Goal: Task Accomplishment & Management: Manage account settings

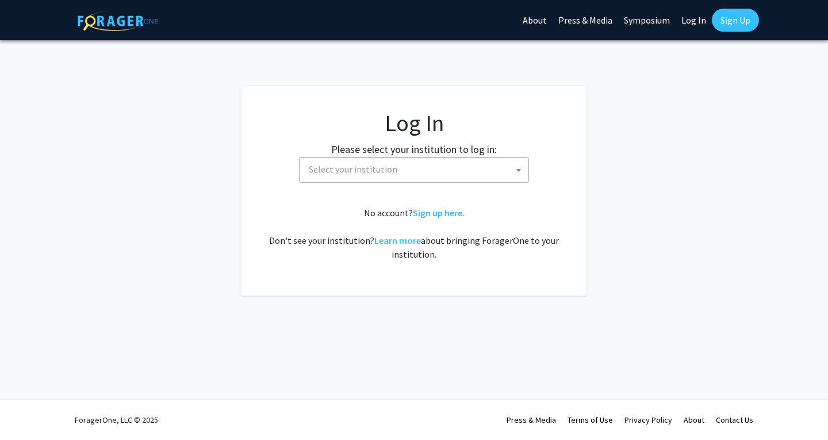
click at [428, 173] on span "Select your institution" at bounding box center [416, 170] width 224 height 24
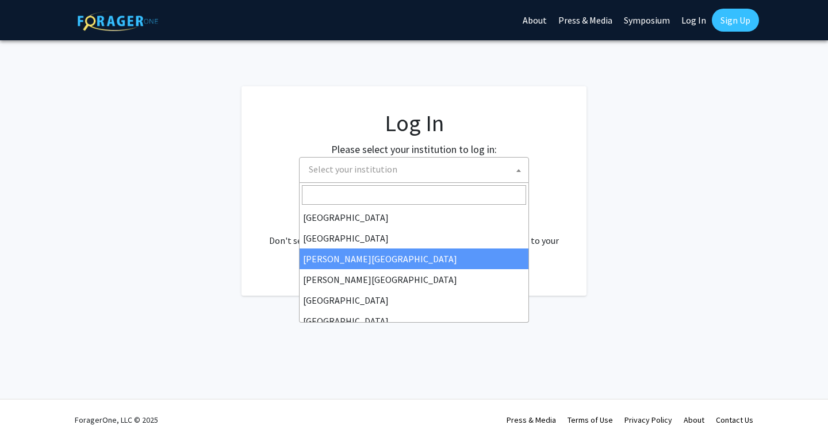
select select "5"
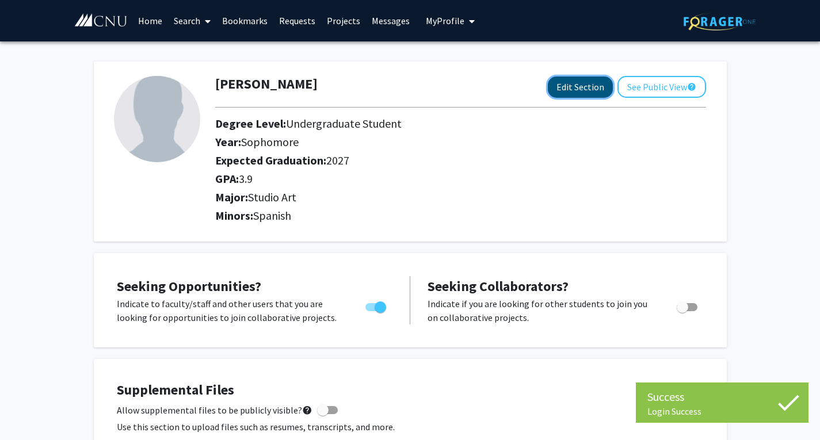
click at [583, 89] on button "Edit Section" at bounding box center [580, 86] width 65 height 21
select select "sophomore"
select select "2027"
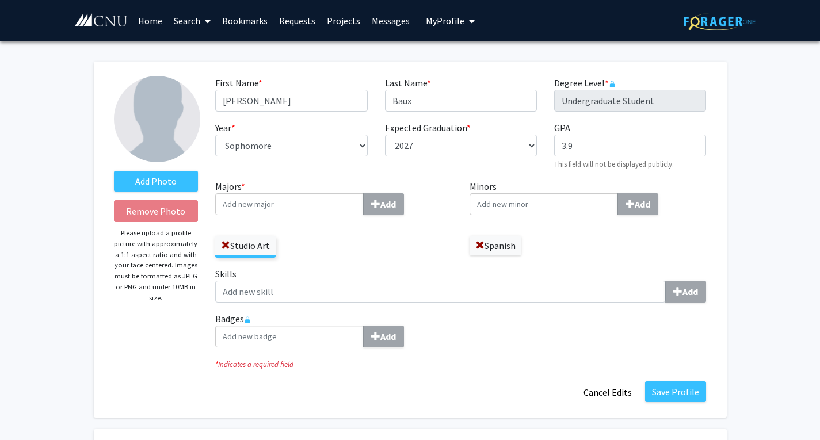
click at [495, 251] on label "Spanish" at bounding box center [495, 246] width 52 height 20
click at [491, 243] on label "Spanish" at bounding box center [495, 246] width 52 height 20
click at [481, 245] on span at bounding box center [479, 245] width 9 height 9
click at [575, 204] on input "Minors Add" at bounding box center [543, 204] width 148 height 22
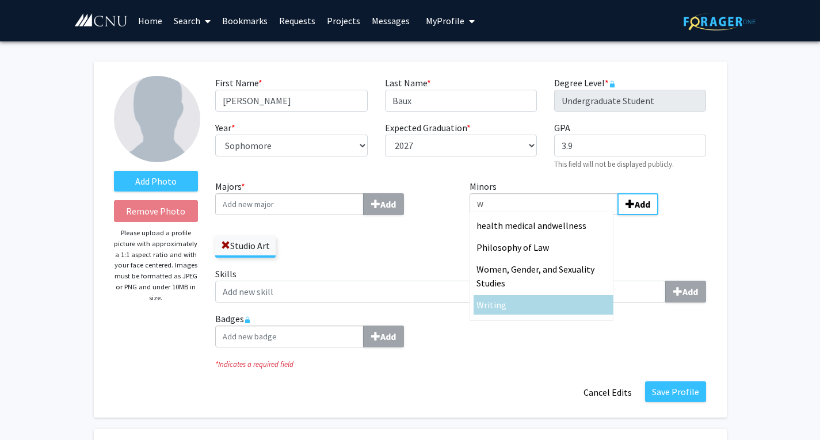
type input "W"
click at [501, 307] on span "riting" at bounding box center [495, 305] width 22 height 12
click at [501, 215] on input "W" at bounding box center [543, 204] width 148 height 22
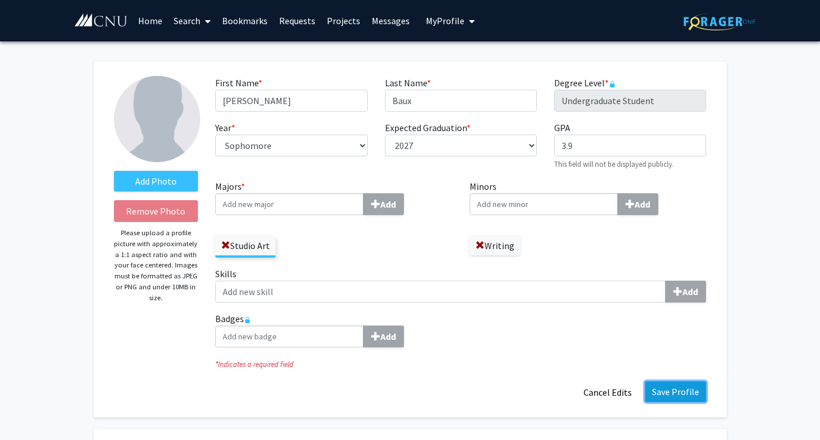
click at [673, 395] on button "Save Profile" at bounding box center [675, 391] width 61 height 21
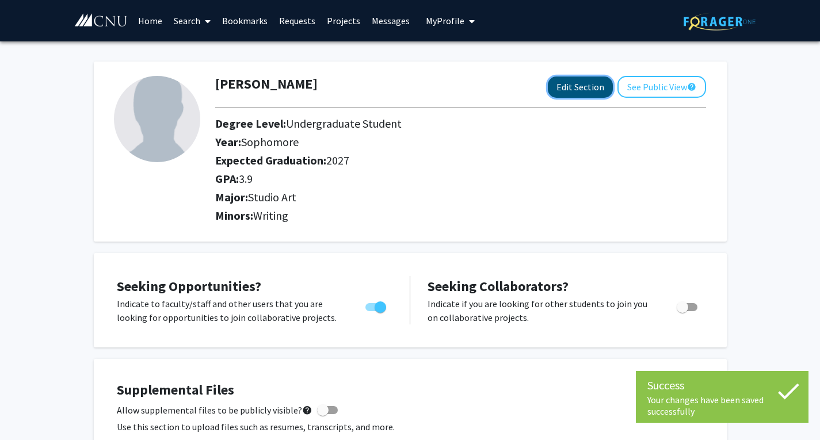
click at [576, 90] on button "Edit Section" at bounding box center [580, 86] width 65 height 21
select select "sophomore"
select select "2027"
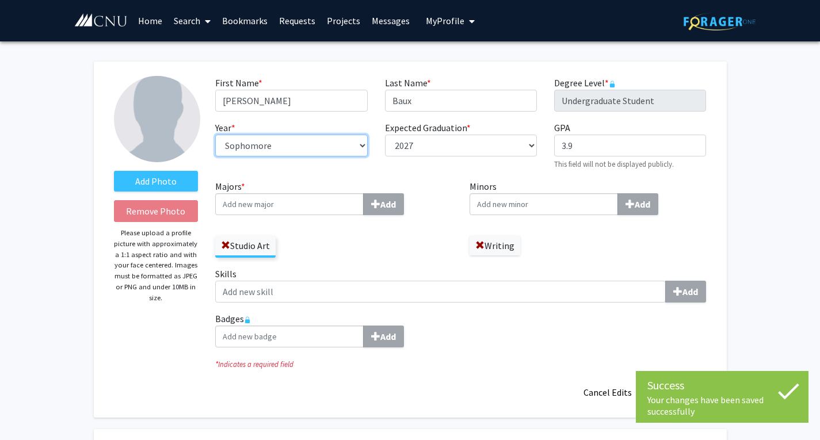
click at [304, 139] on select "--- First-year Sophomore Junior Senior Postbaccalaureate Certificate" at bounding box center [291, 146] width 152 height 22
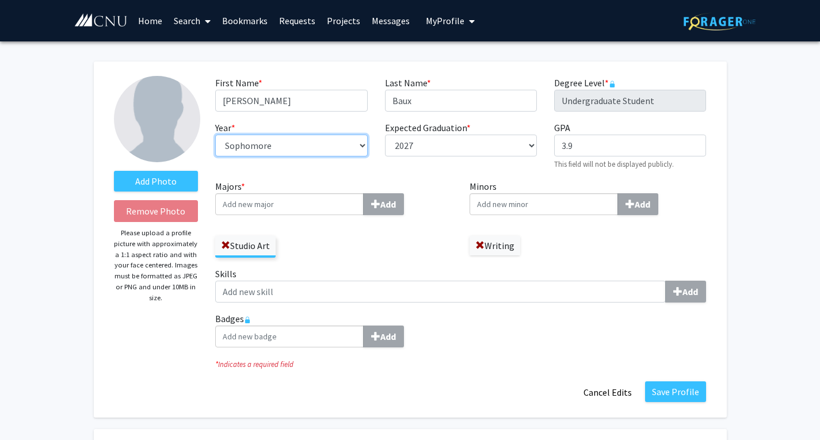
select select "junior"
click at [215, 135] on select "--- First-year Sophomore Junior Senior Postbaccalaureate Certificate" at bounding box center [291, 146] width 152 height 22
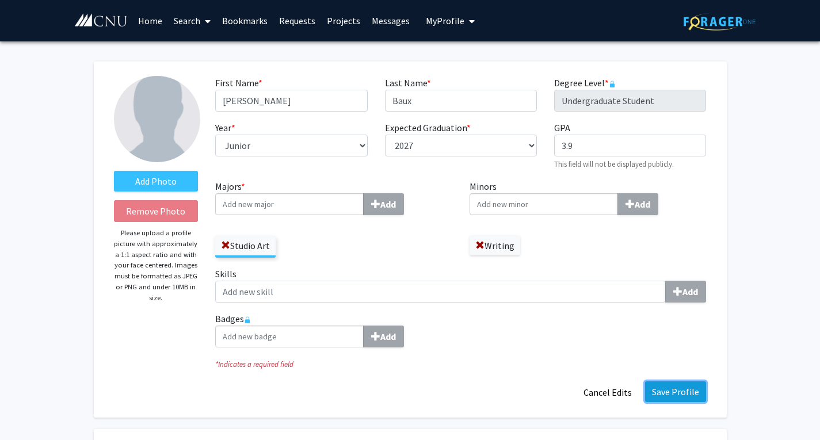
click at [679, 395] on button "Save Profile" at bounding box center [675, 391] width 61 height 21
